Goal: Transaction & Acquisition: Purchase product/service

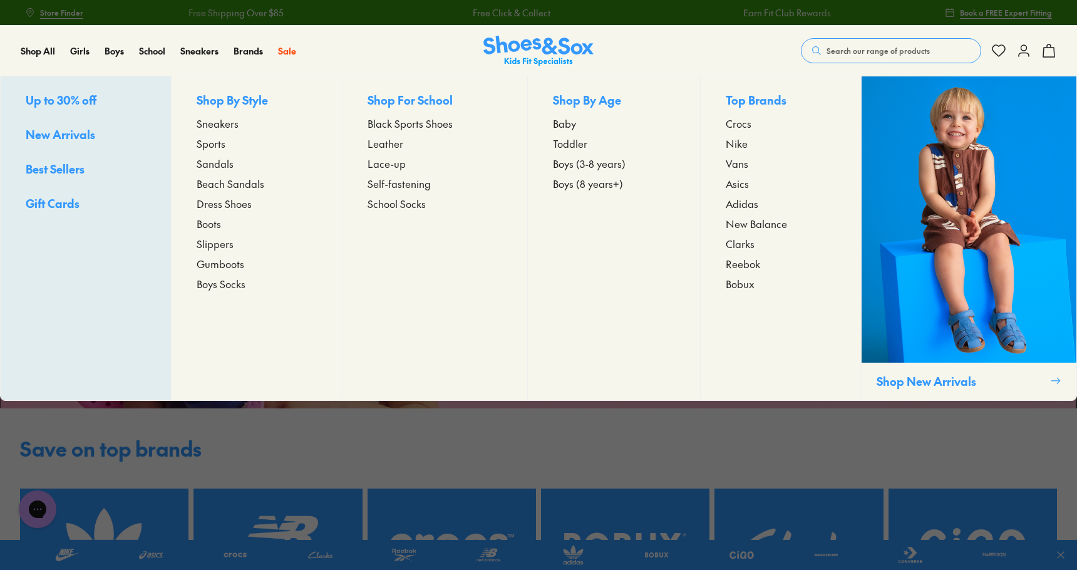
click at [213, 122] on span "Sneakers" at bounding box center [218, 123] width 42 height 15
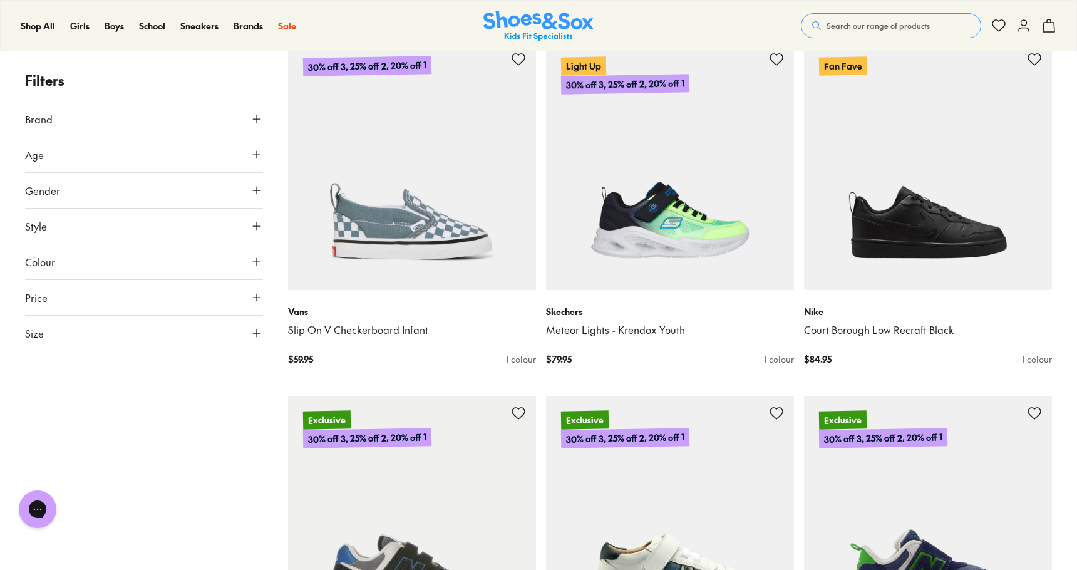
scroll to position [894, 0]
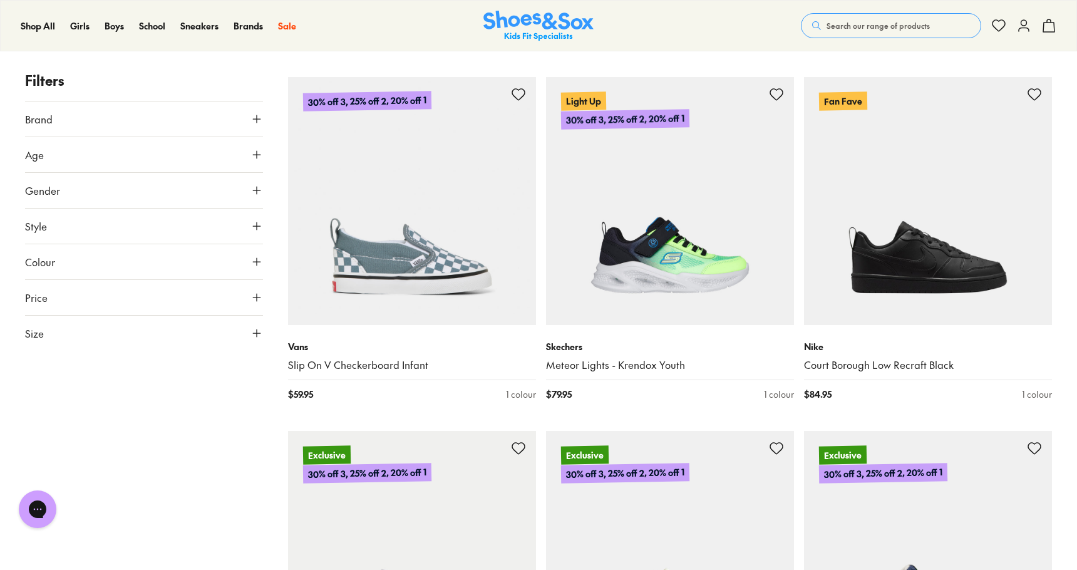
click at [255, 119] on use at bounding box center [257, 119] width 8 height 8
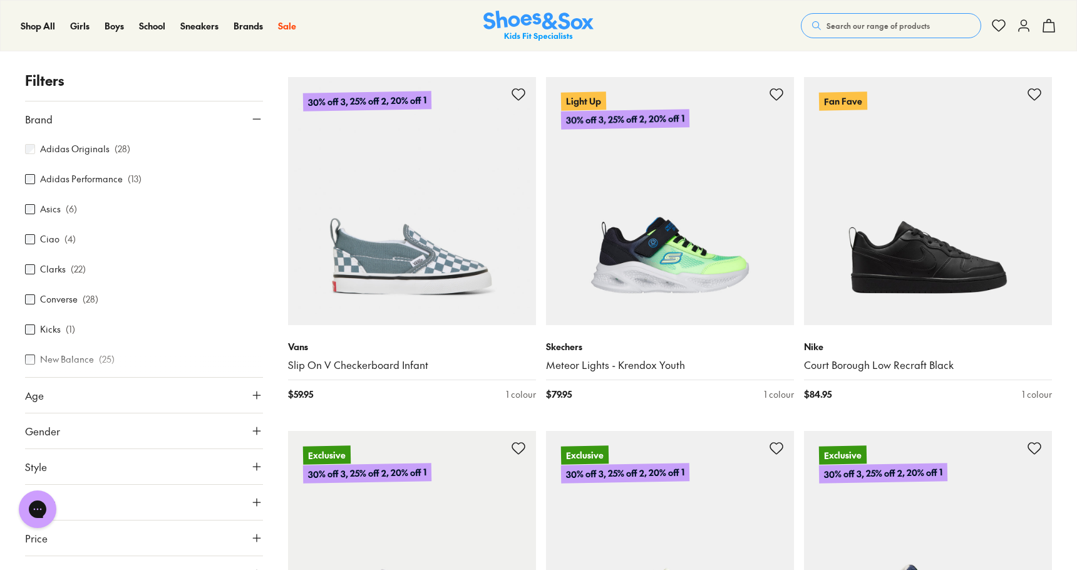
scroll to position [109, 0]
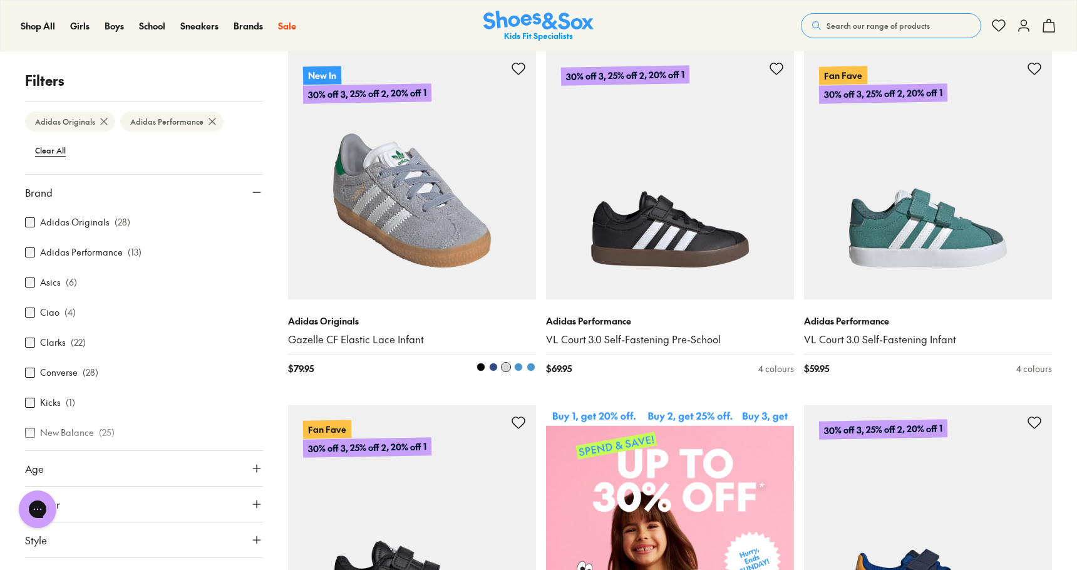
scroll to position [222, 0]
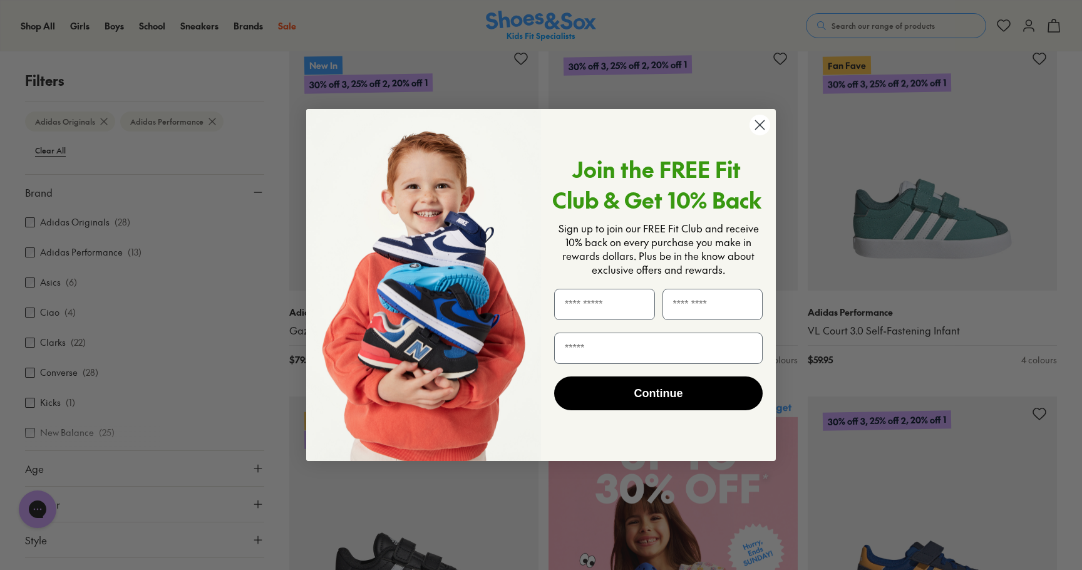
click at [759, 123] on icon "Close dialog" at bounding box center [760, 124] width 9 height 9
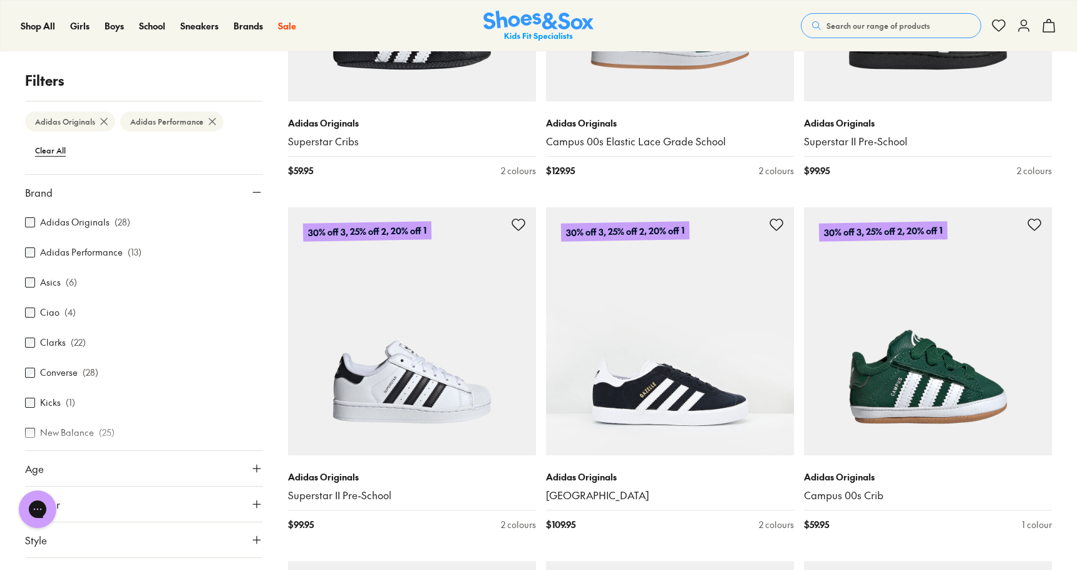
scroll to position [2235, 0]
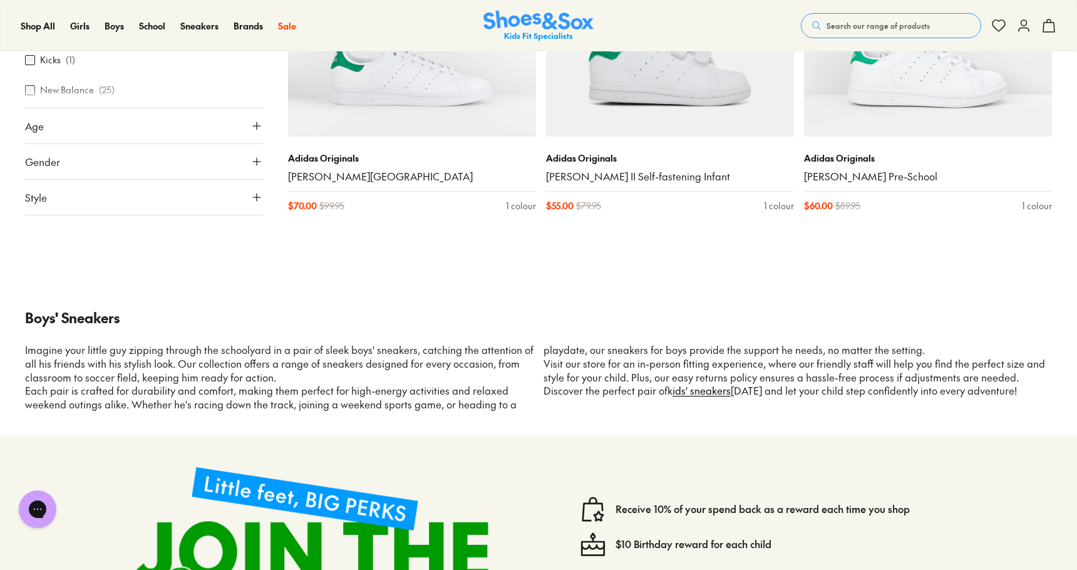
scroll to position [5157, 0]
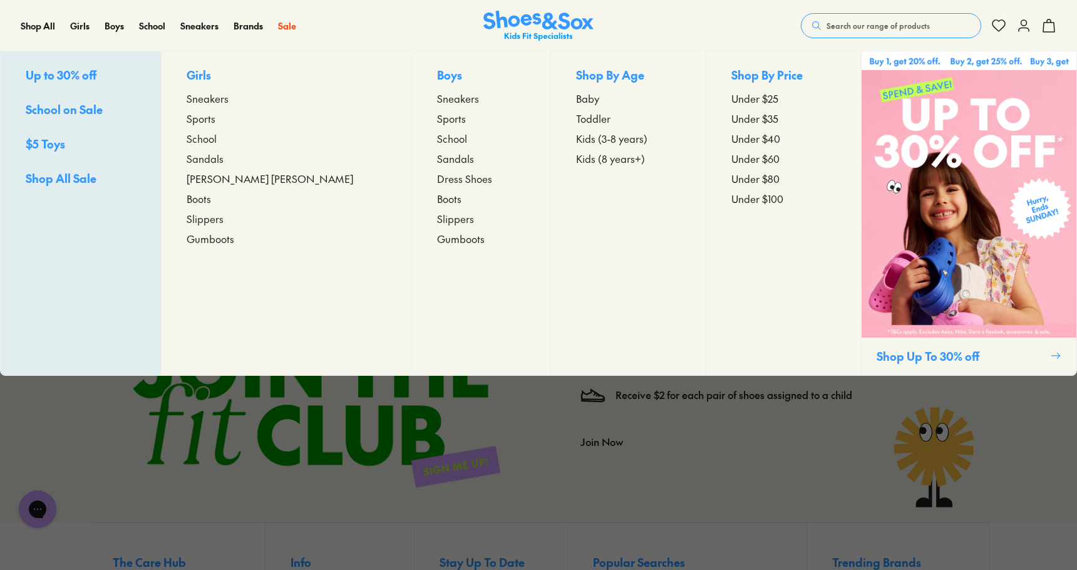
click at [437, 76] on p "Boys" at bounding box center [481, 75] width 88 height 19
click at [437, 98] on span "Sneakers" at bounding box center [458, 98] width 42 height 15
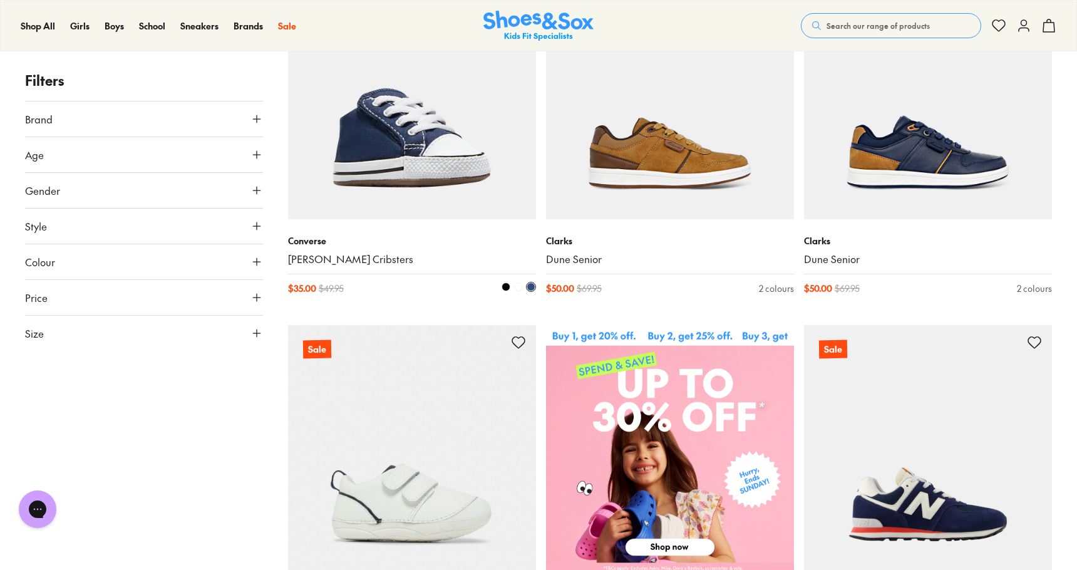
scroll to position [293, 0]
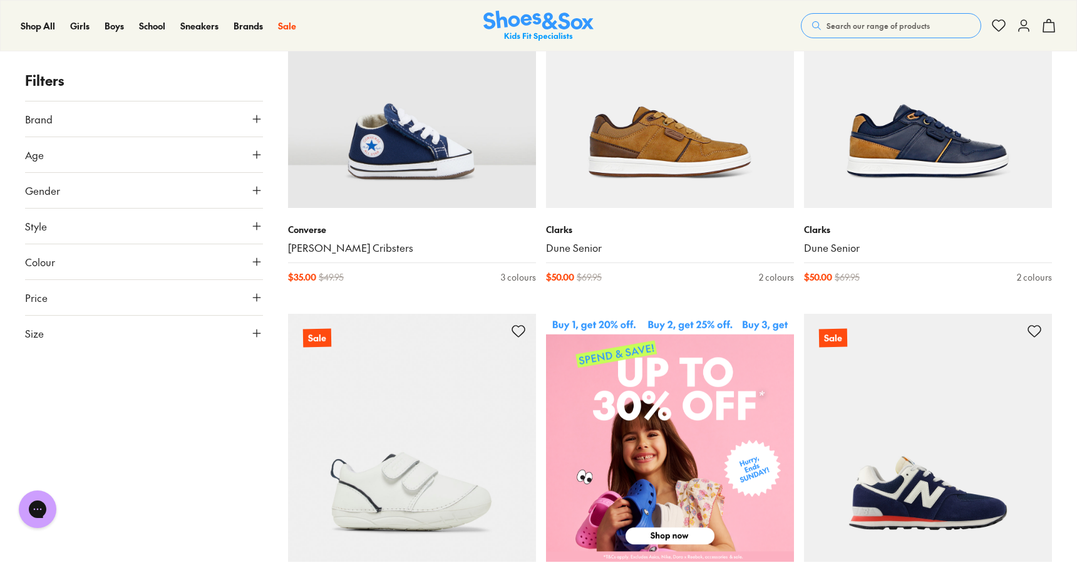
click at [217, 113] on button "Brand" at bounding box center [144, 118] width 238 height 35
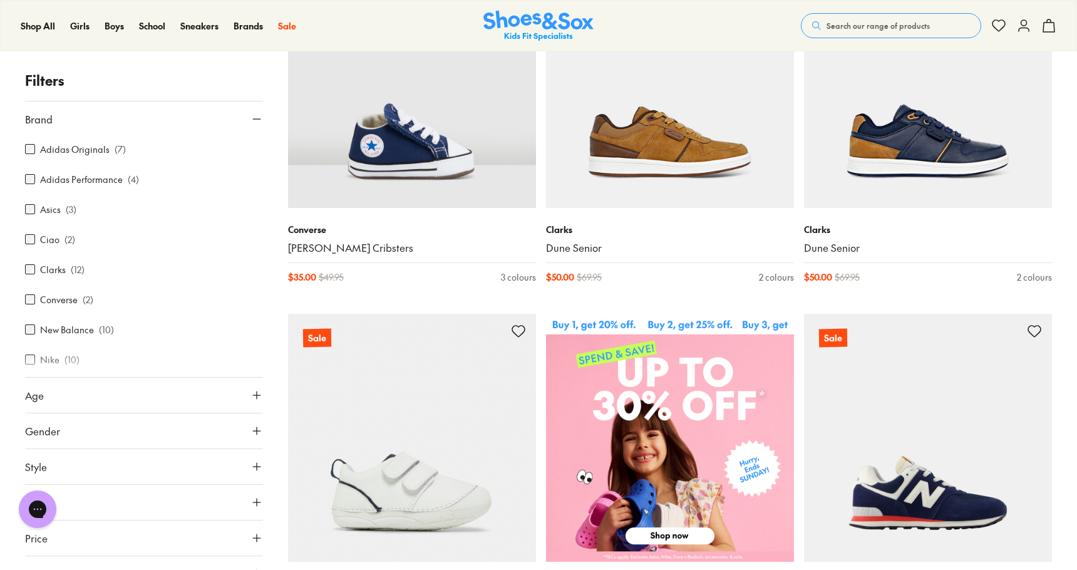
click at [85, 149] on label "Adidas Originals" at bounding box center [74, 149] width 69 height 13
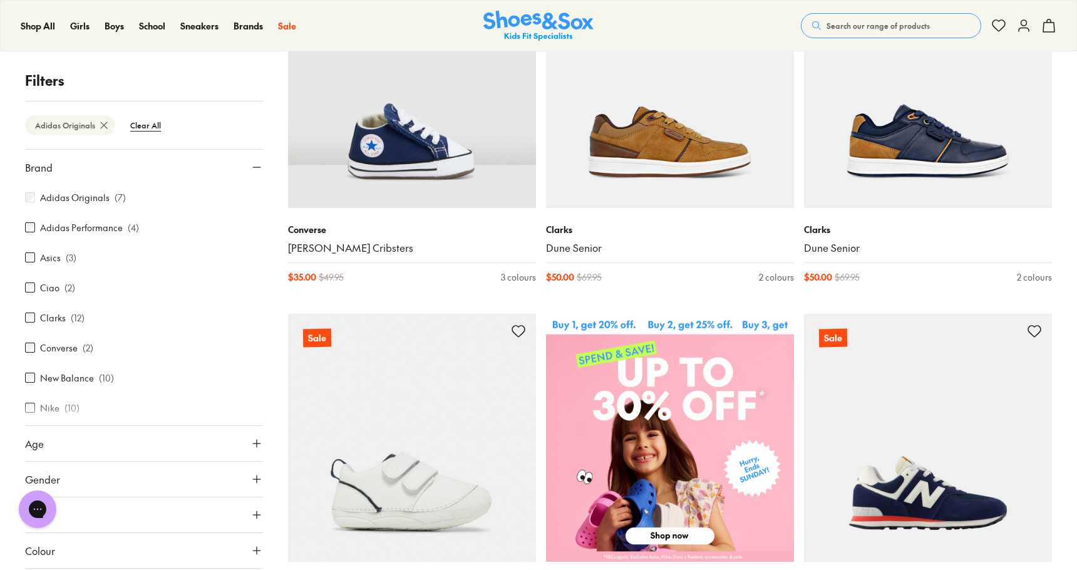
scroll to position [108, 0]
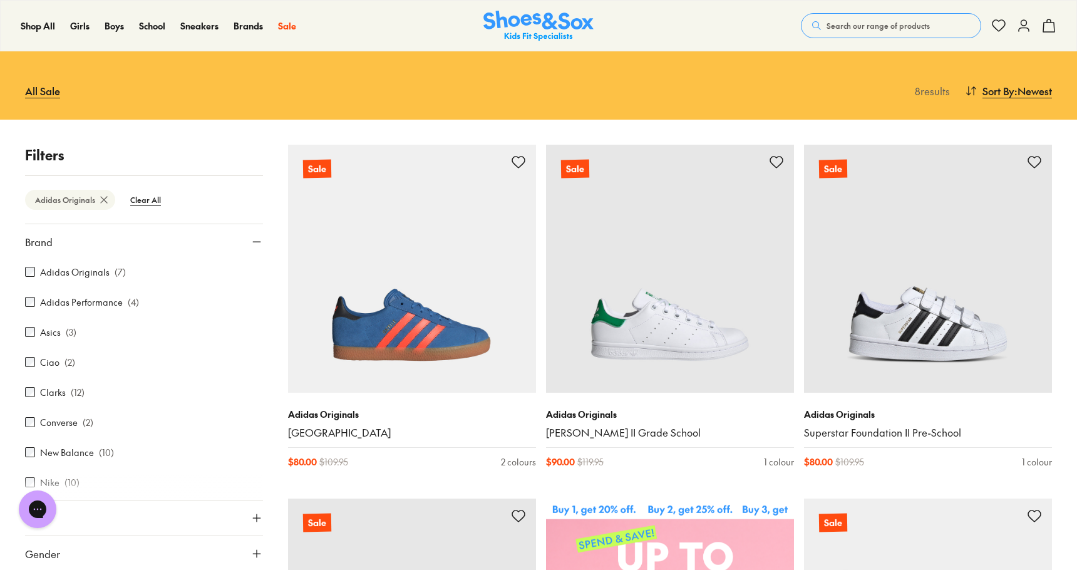
click at [91, 303] on label "Adidas Performance" at bounding box center [81, 302] width 83 height 13
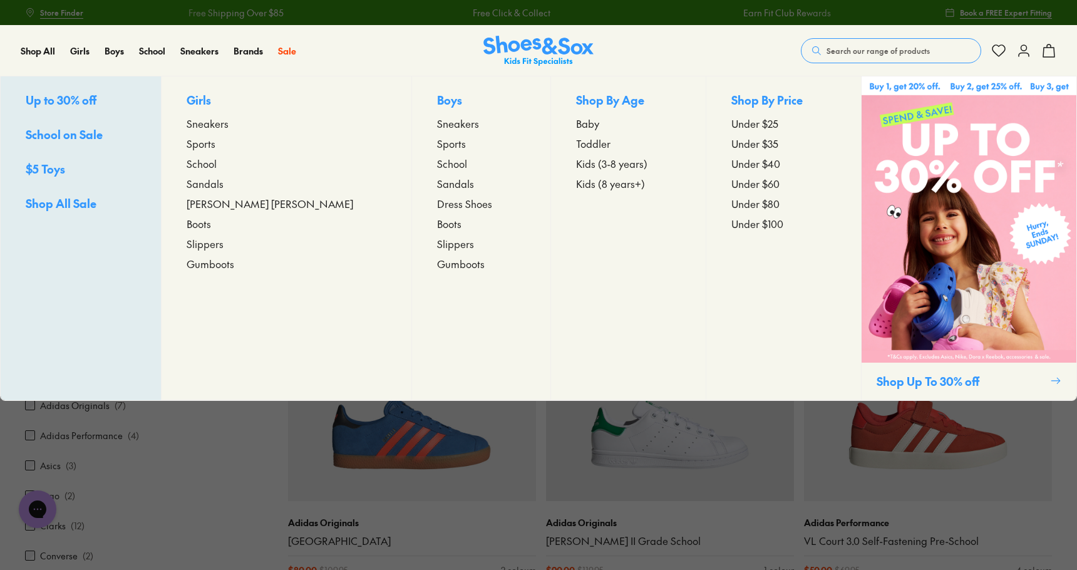
click at [229, 121] on span "Sneakers" at bounding box center [208, 123] width 42 height 15
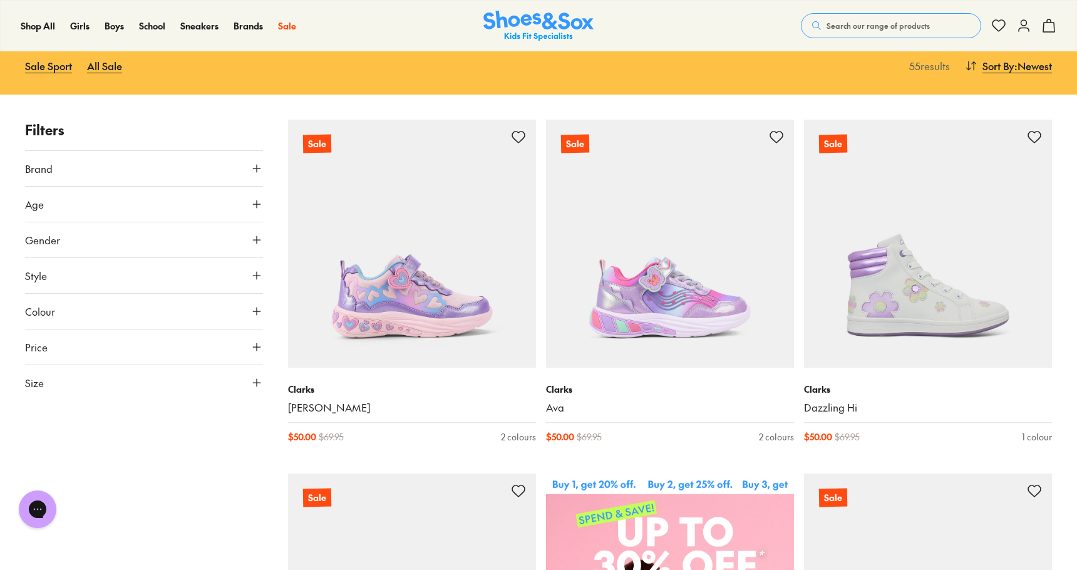
scroll to position [146, 0]
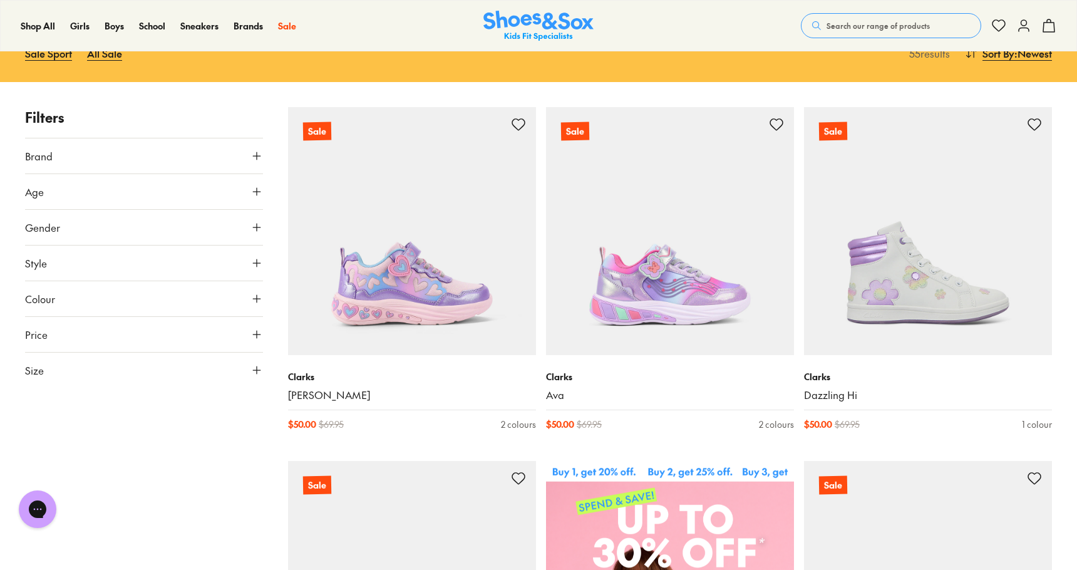
click at [247, 158] on button "Brand" at bounding box center [144, 155] width 238 height 35
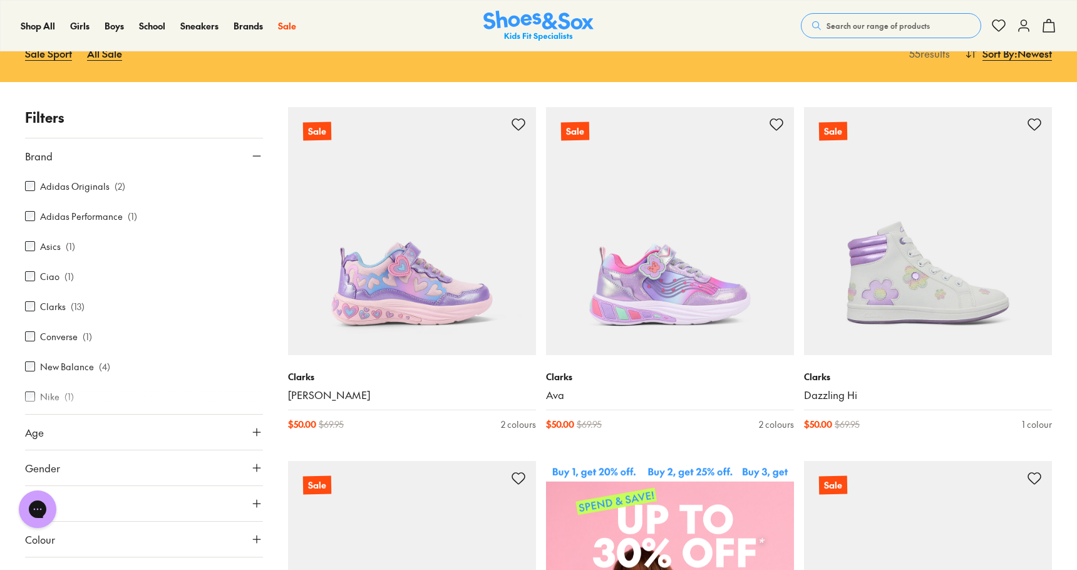
click at [103, 186] on label "Adidas Originals" at bounding box center [74, 186] width 69 height 13
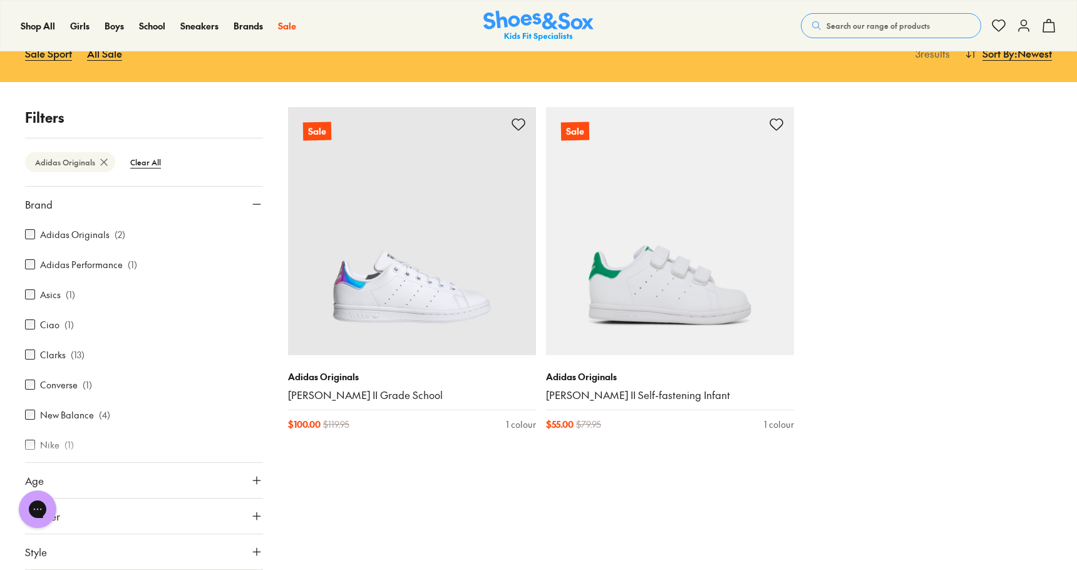
click at [111, 266] on label "Adidas Performance" at bounding box center [81, 264] width 83 height 13
